Goal: Information Seeking & Learning: Learn about a topic

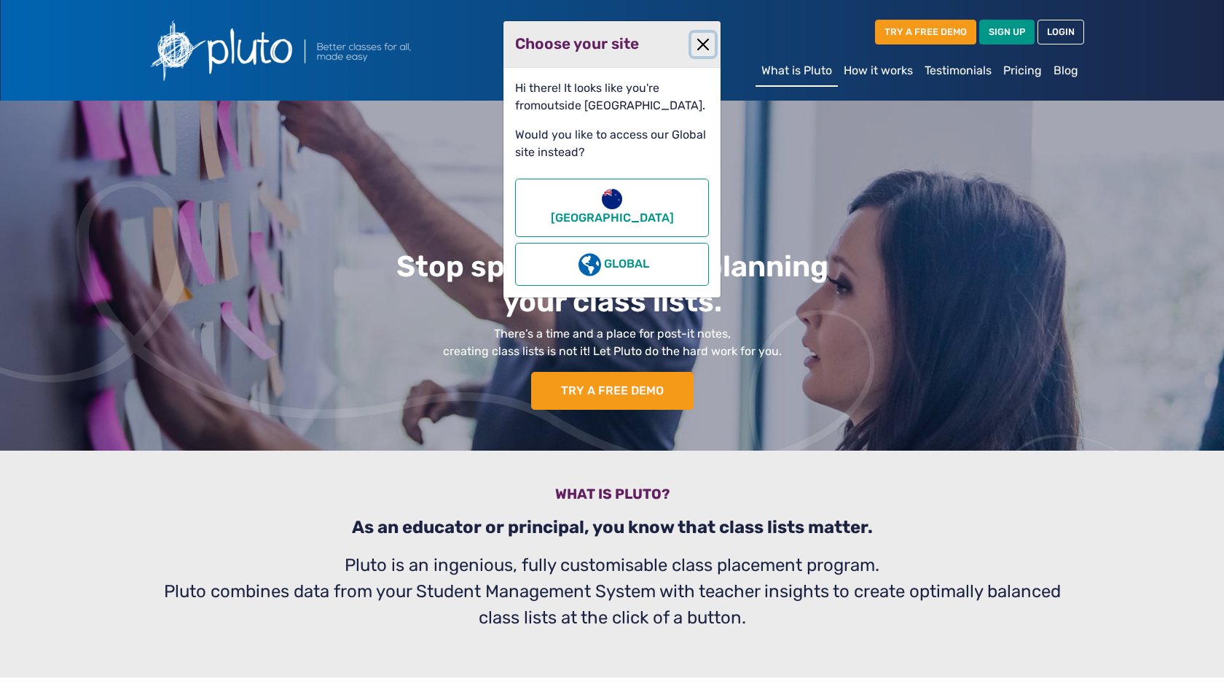
click at [700, 47] on button "Close" at bounding box center [703, 44] width 23 height 23
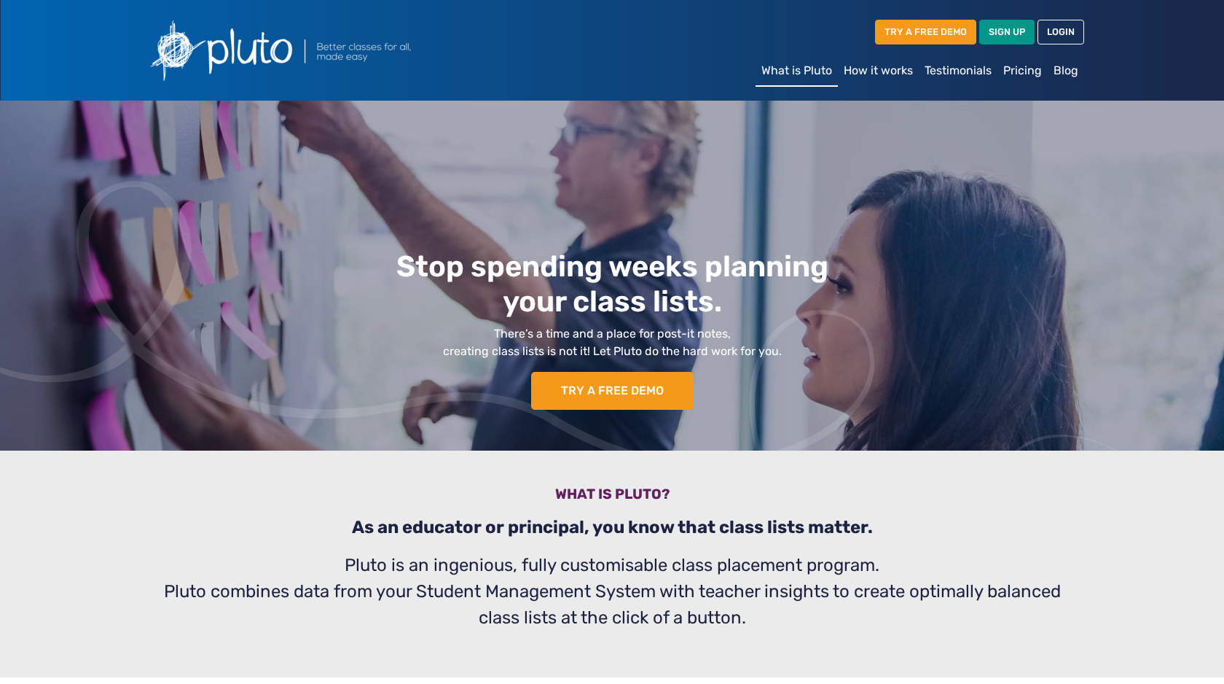
click at [874, 72] on link "How it works" at bounding box center [878, 70] width 81 height 29
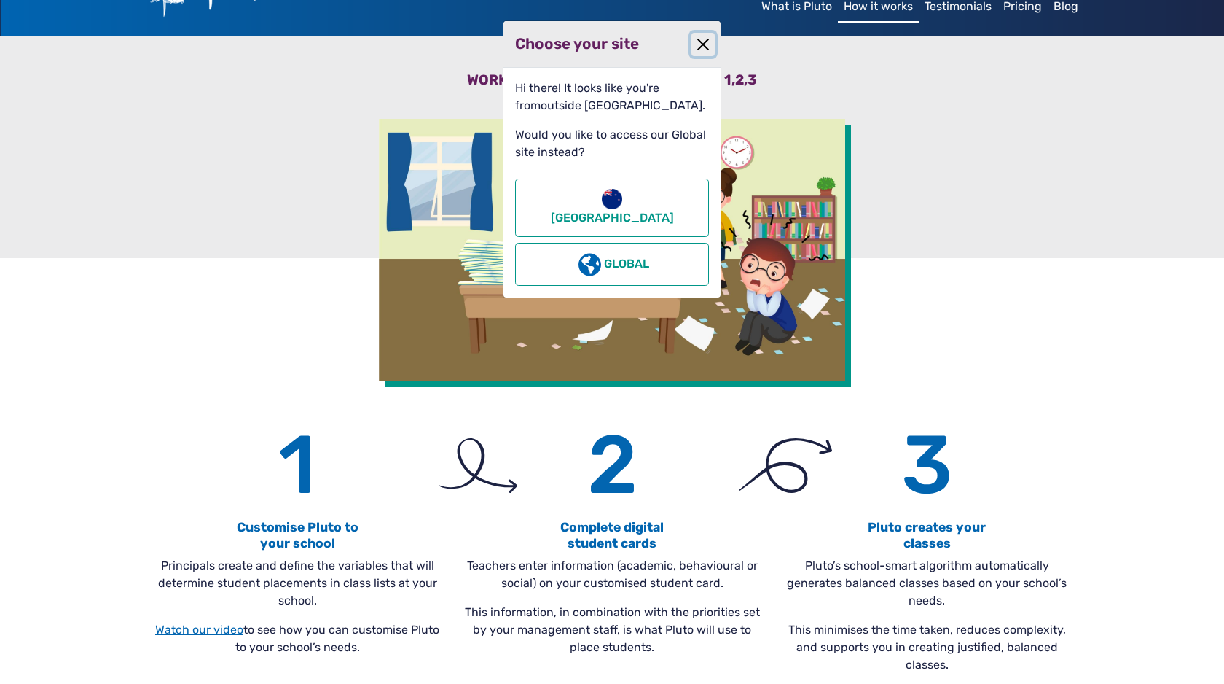
click at [700, 44] on button "Close" at bounding box center [703, 44] width 23 height 23
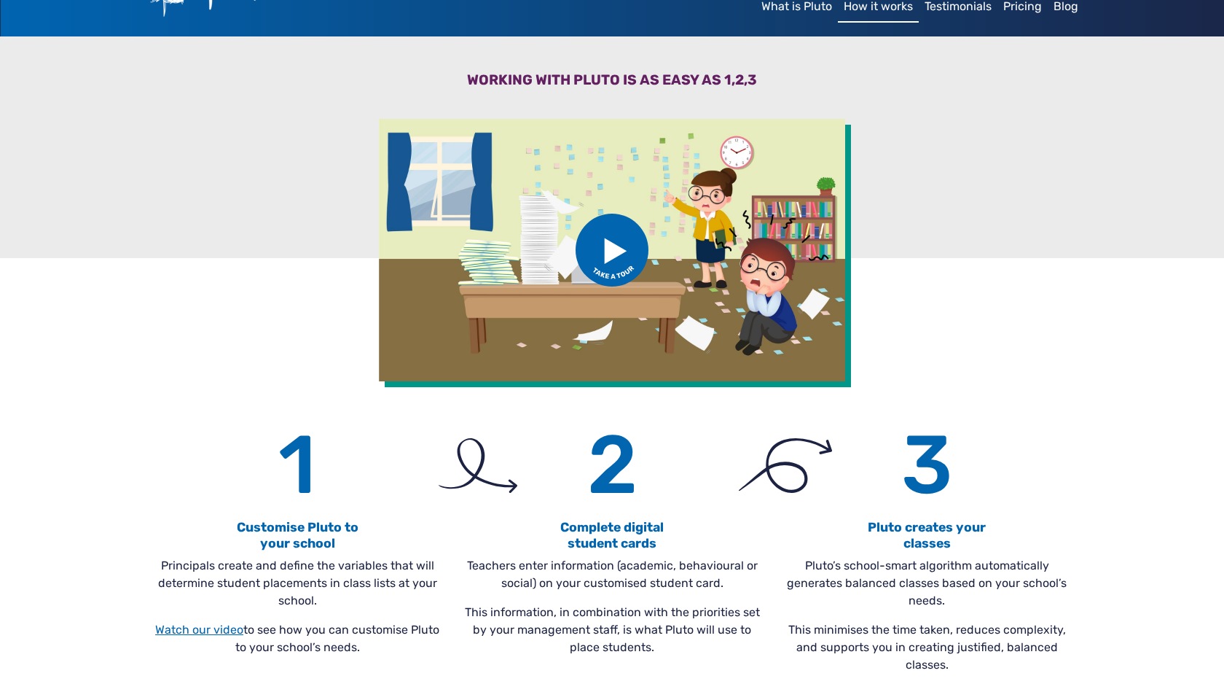
click at [604, 264] on img at bounding box center [612, 250] width 73 height 73
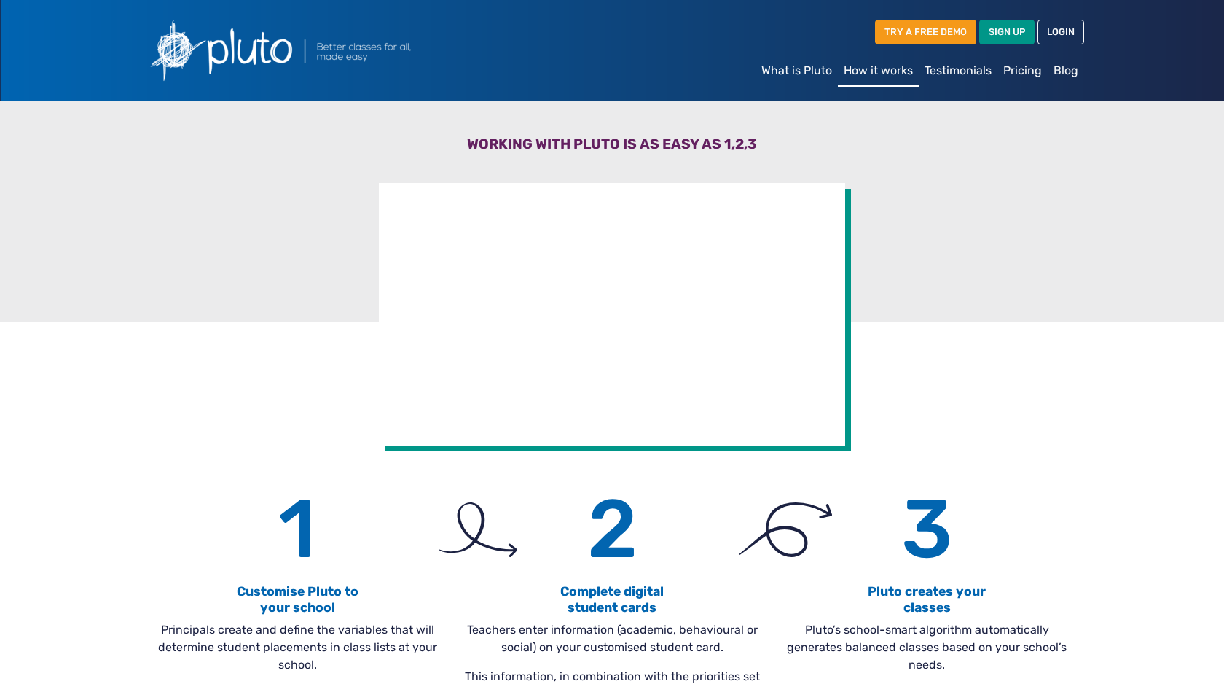
click at [816, 74] on link "What is Pluto" at bounding box center [797, 70] width 82 height 29
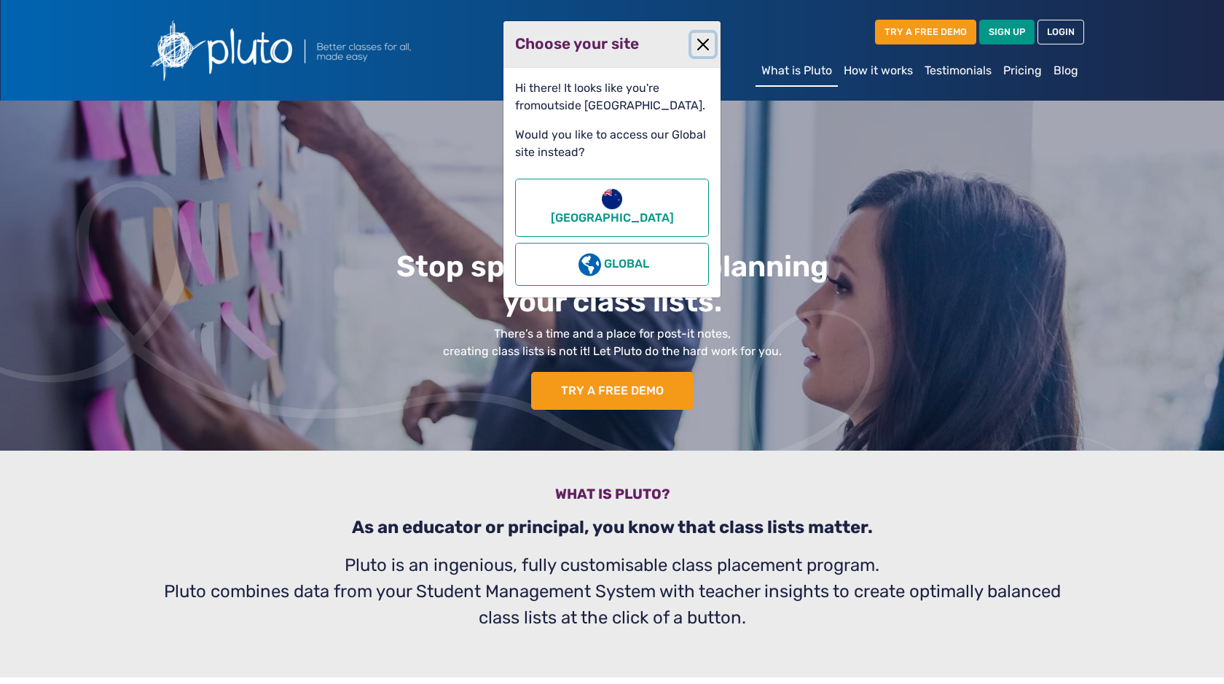
click at [698, 43] on button "Close" at bounding box center [703, 44] width 23 height 23
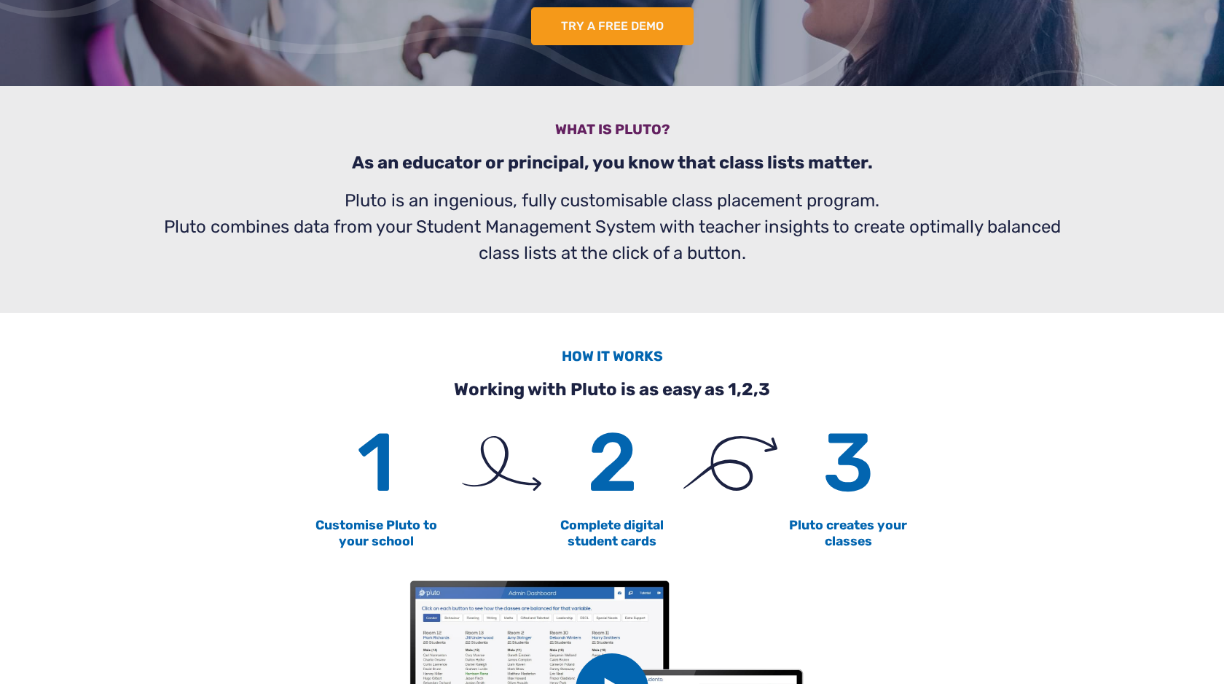
scroll to position [778, 0]
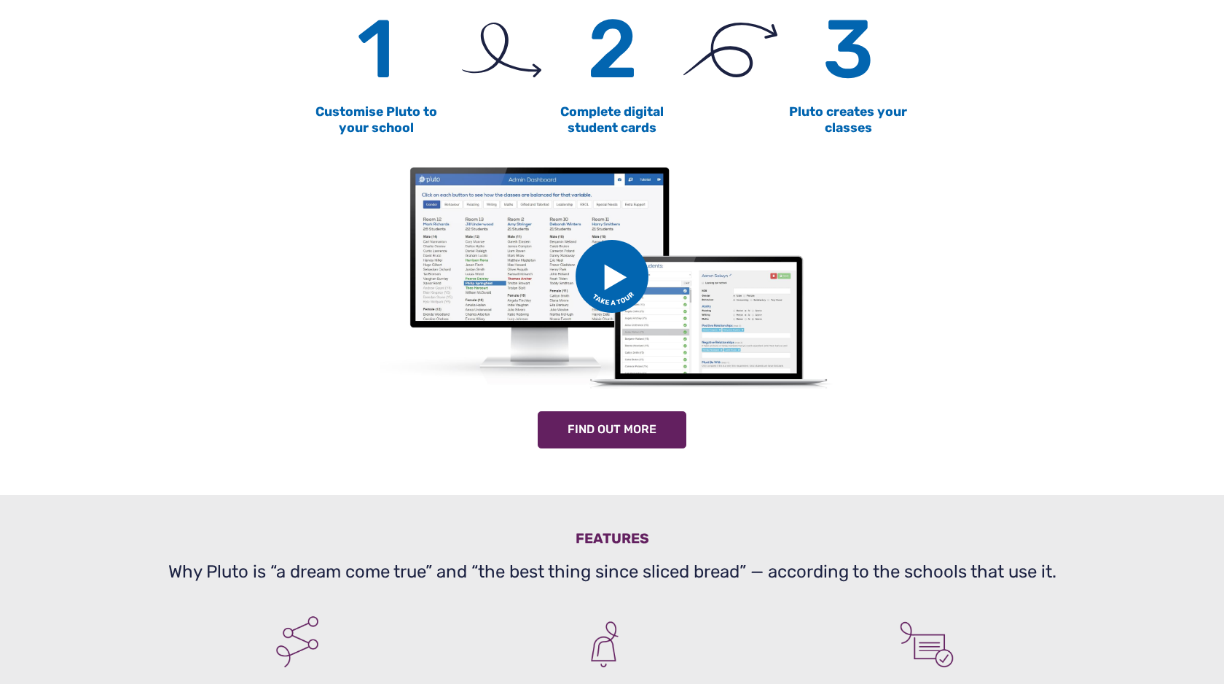
click at [609, 283] on img at bounding box center [612, 276] width 73 height 73
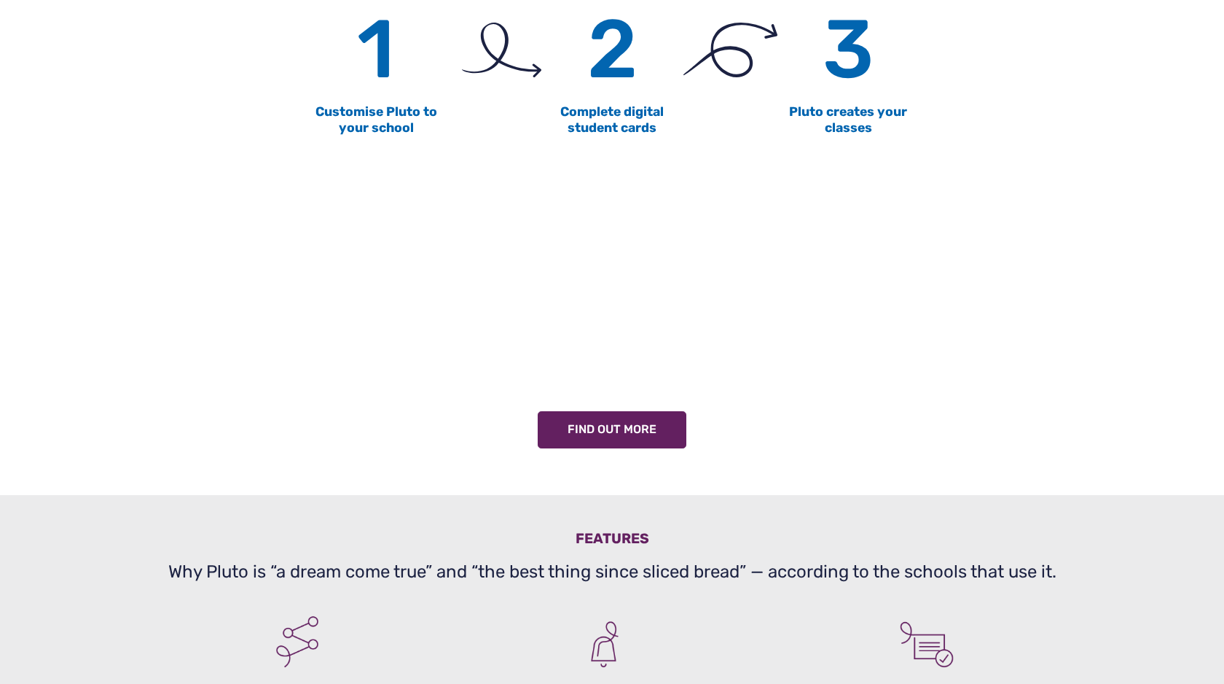
click at [953, 341] on div at bounding box center [612, 276] width 927 height 246
